Goal: Task Accomplishment & Management: Use online tool/utility

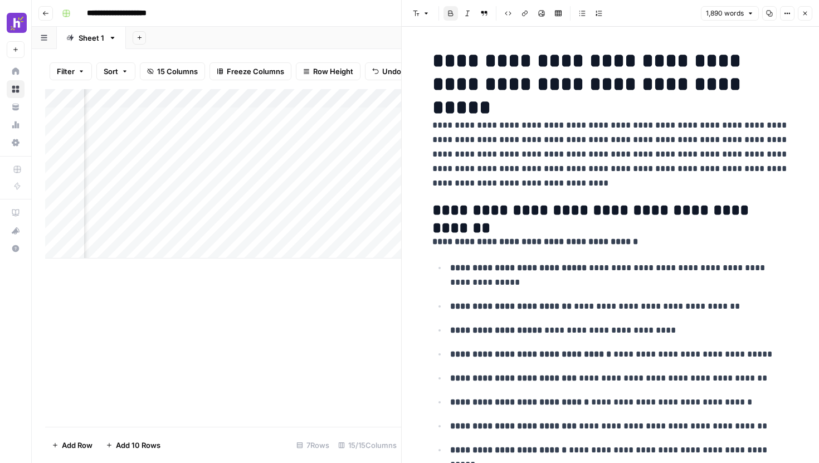
scroll to position [0, 560]
click at [320, 338] on div "Add Column" at bounding box center [223, 258] width 356 height 338
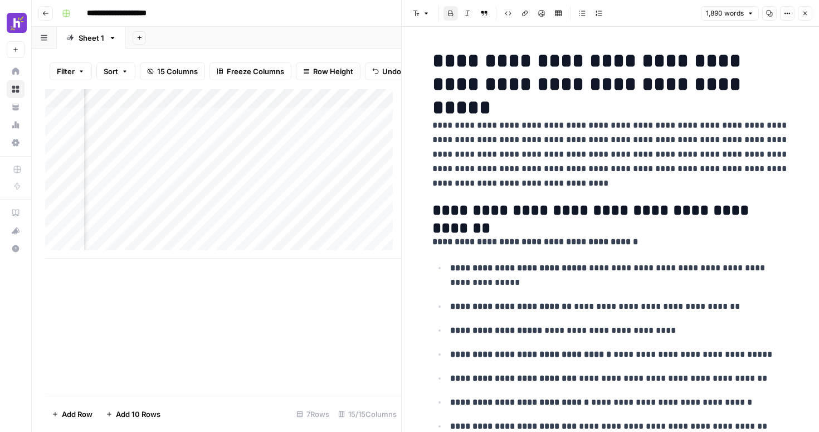
scroll to position [0, 1096]
click at [285, 143] on div "Add Column" at bounding box center [223, 173] width 356 height 169
click at [212, 145] on div "Add Column" at bounding box center [223, 173] width 356 height 169
click at [259, 143] on div "Add Column" at bounding box center [223, 173] width 356 height 169
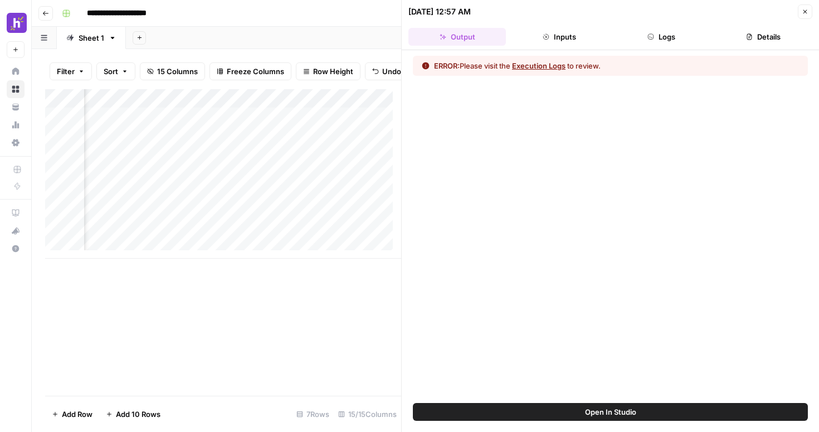
click at [527, 66] on button "Execution Logs" at bounding box center [538, 65] width 53 height 11
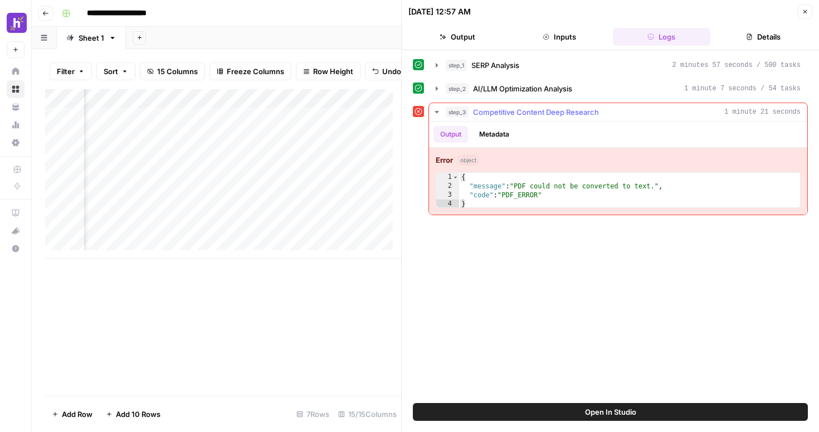
type textarea "**********"
click at [488, 185] on div "{ "message" : "PDF could not be converted to text." , "code" : "PDF_ERROR" }" at bounding box center [629, 199] width 341 height 53
click at [498, 135] on button "Metadata" at bounding box center [493, 134] width 43 height 17
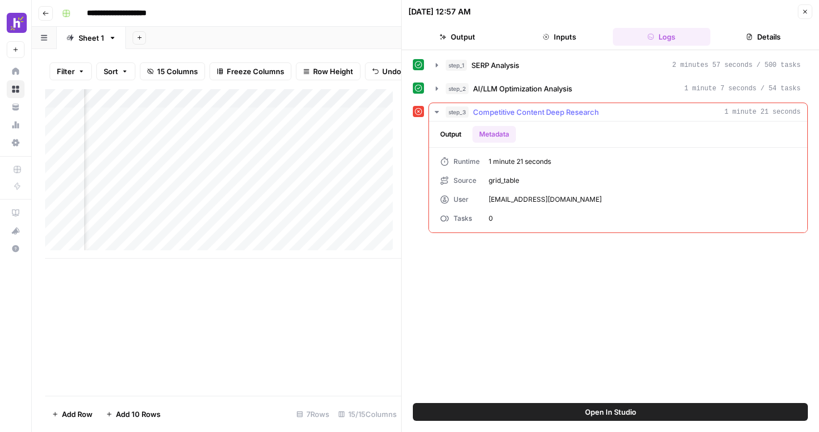
click at [450, 134] on button "Output" at bounding box center [450, 134] width 35 height 17
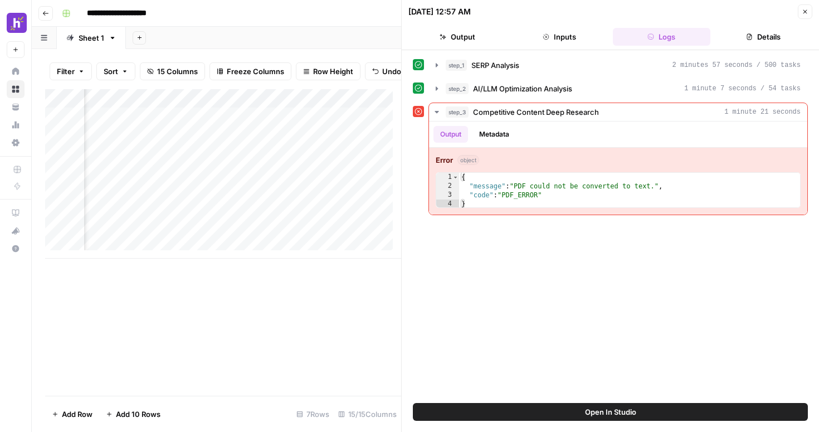
scroll to position [0, 345]
click at [193, 184] on div "Add Column" at bounding box center [223, 173] width 356 height 169
click at [207, 202] on div "Add Column" at bounding box center [223, 173] width 356 height 169
click at [231, 182] on div "Add Column" at bounding box center [223, 173] width 356 height 169
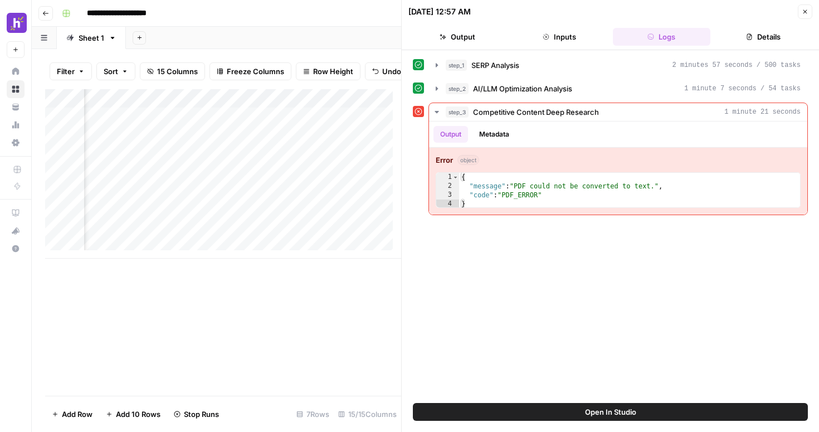
click at [226, 206] on div "Add Column" at bounding box center [223, 173] width 356 height 169
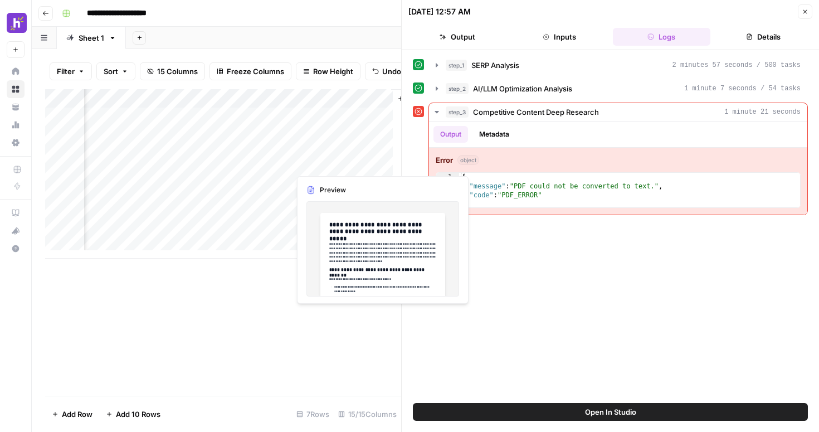
click at [323, 163] on div "Add Column" at bounding box center [223, 173] width 356 height 169
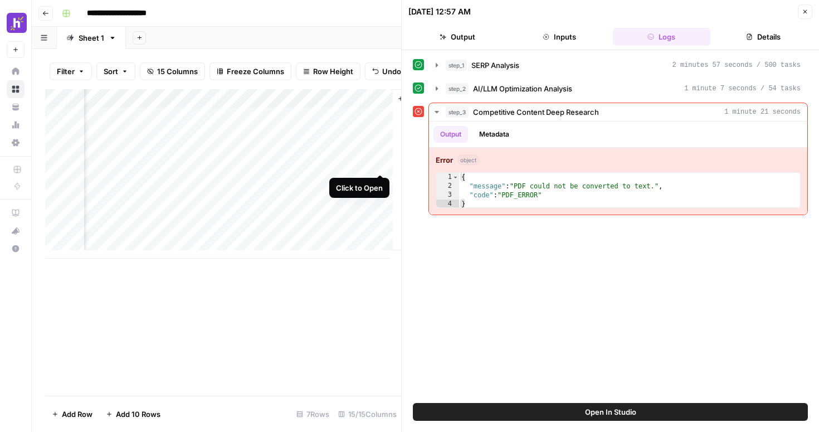
click at [382, 162] on div "Add Column" at bounding box center [223, 173] width 356 height 169
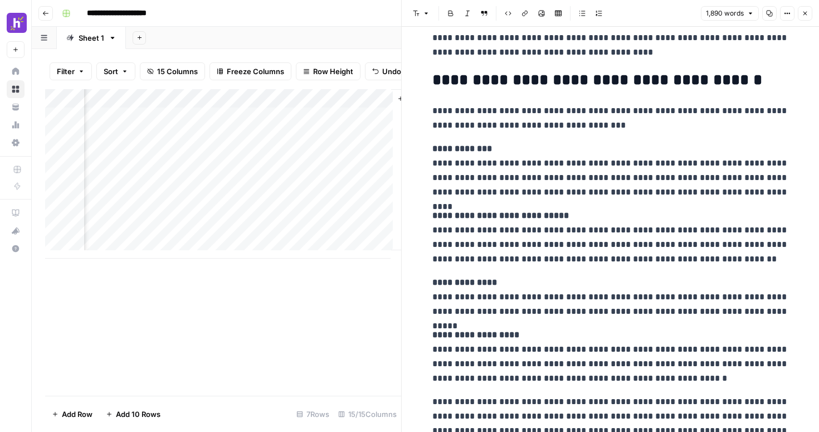
scroll to position [2521, 0]
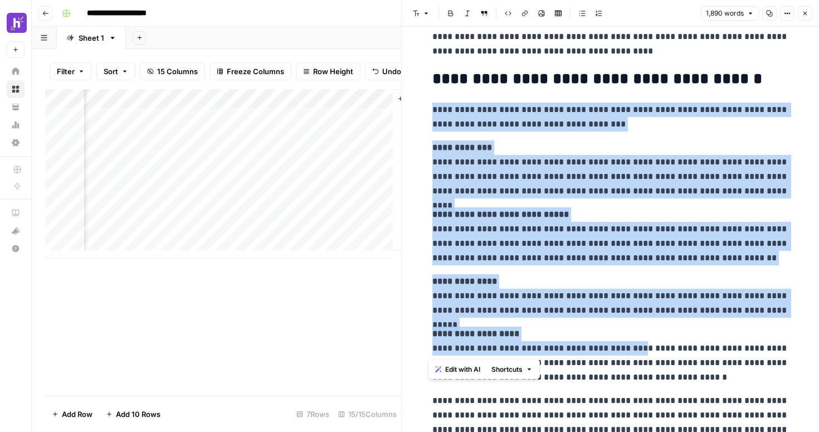
drag, startPoint x: 441, startPoint y: 94, endPoint x: 616, endPoint y: 345, distance: 305.7
click at [616, 345] on div "**********" at bounding box center [611, 168] width 370 height 5290
click at [609, 320] on div "**********" at bounding box center [611, 168] width 370 height 5290
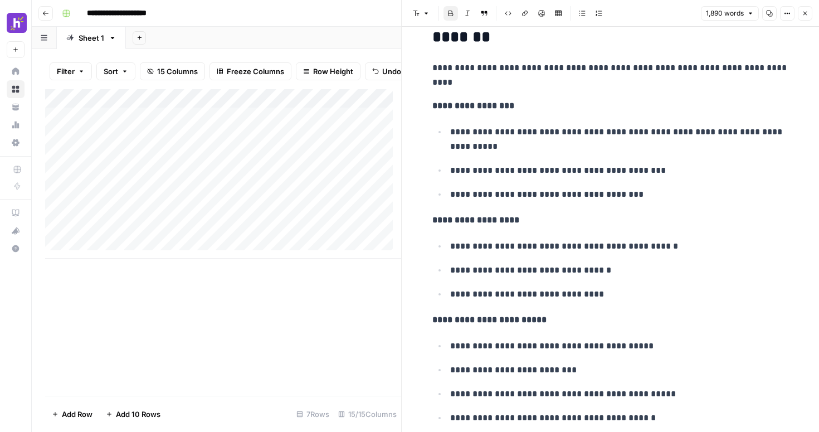
scroll to position [0, 0]
